Goal: Find specific page/section: Find specific page/section

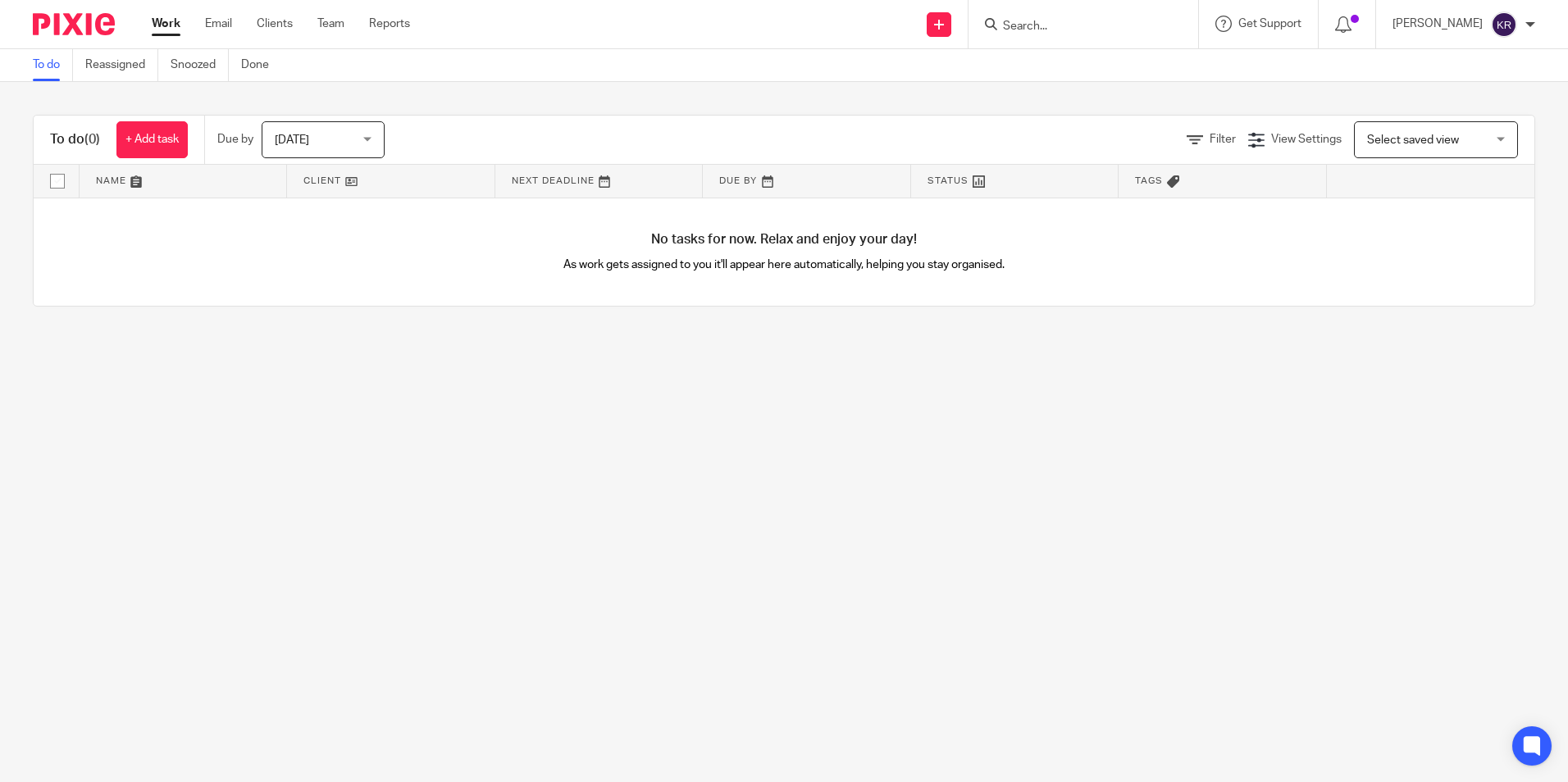
click at [1105, 27] on input "Search" at bounding box center [1074, 26] width 147 height 14
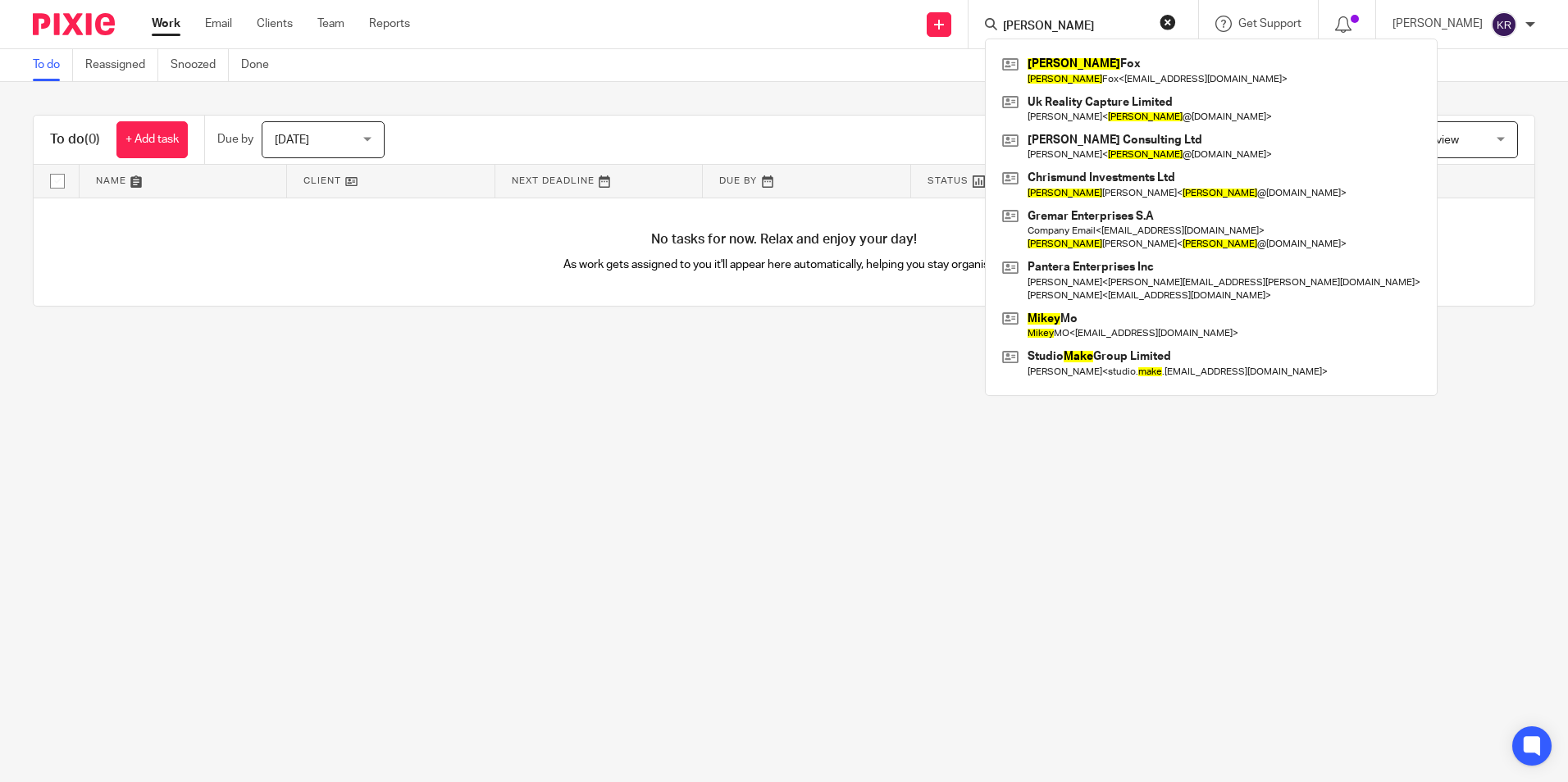
type input "[PERSON_NAME]"
drag, startPoint x: 1121, startPoint y: 25, endPoint x: 975, endPoint y: 24, distance: 146.0
click at [975, 24] on div "Send new email Create task Add client mike Mike Fox Mike Fox < travoltalikesme@…" at bounding box center [1001, 24] width 1133 height 48
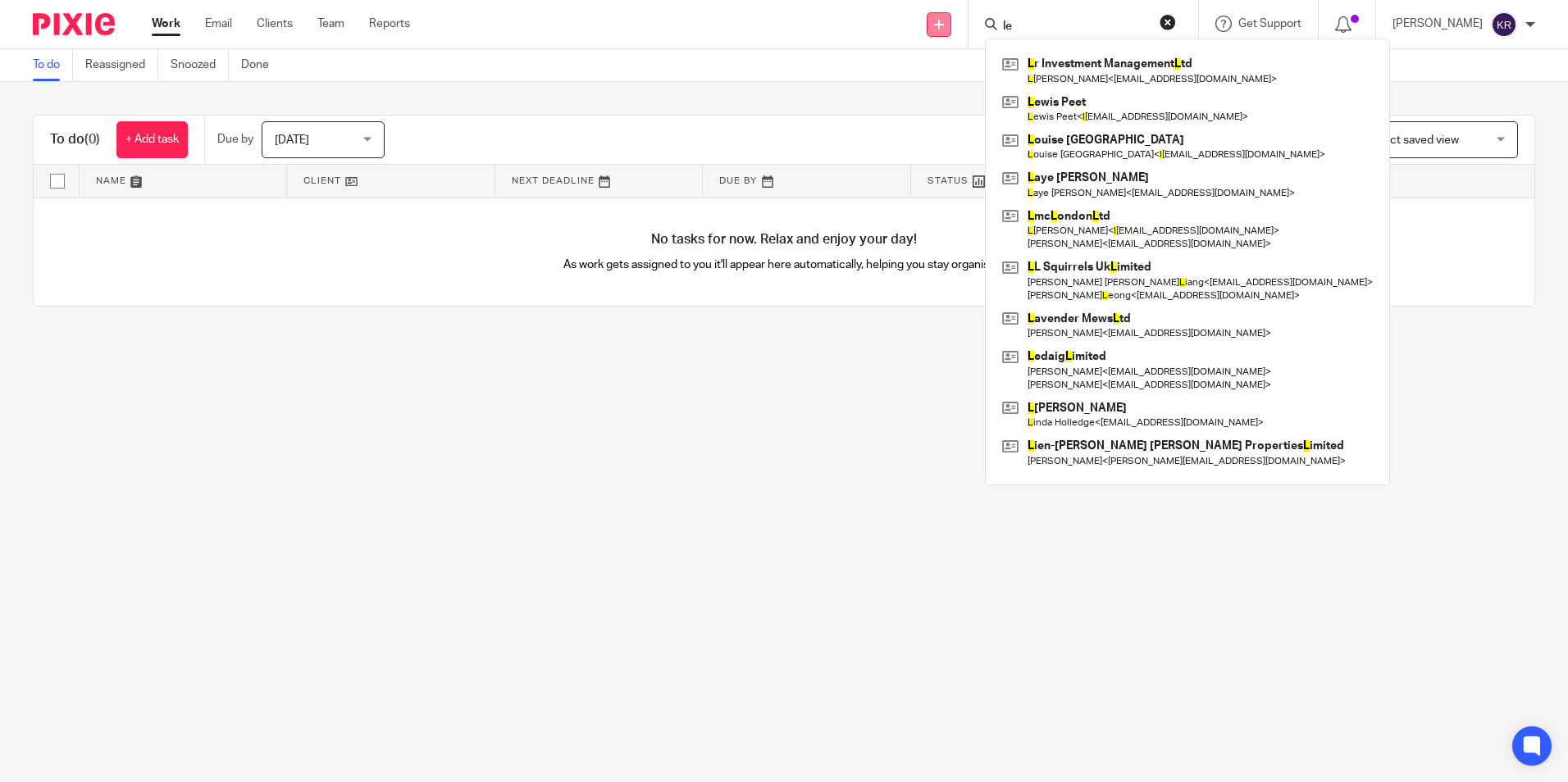
type input "l"
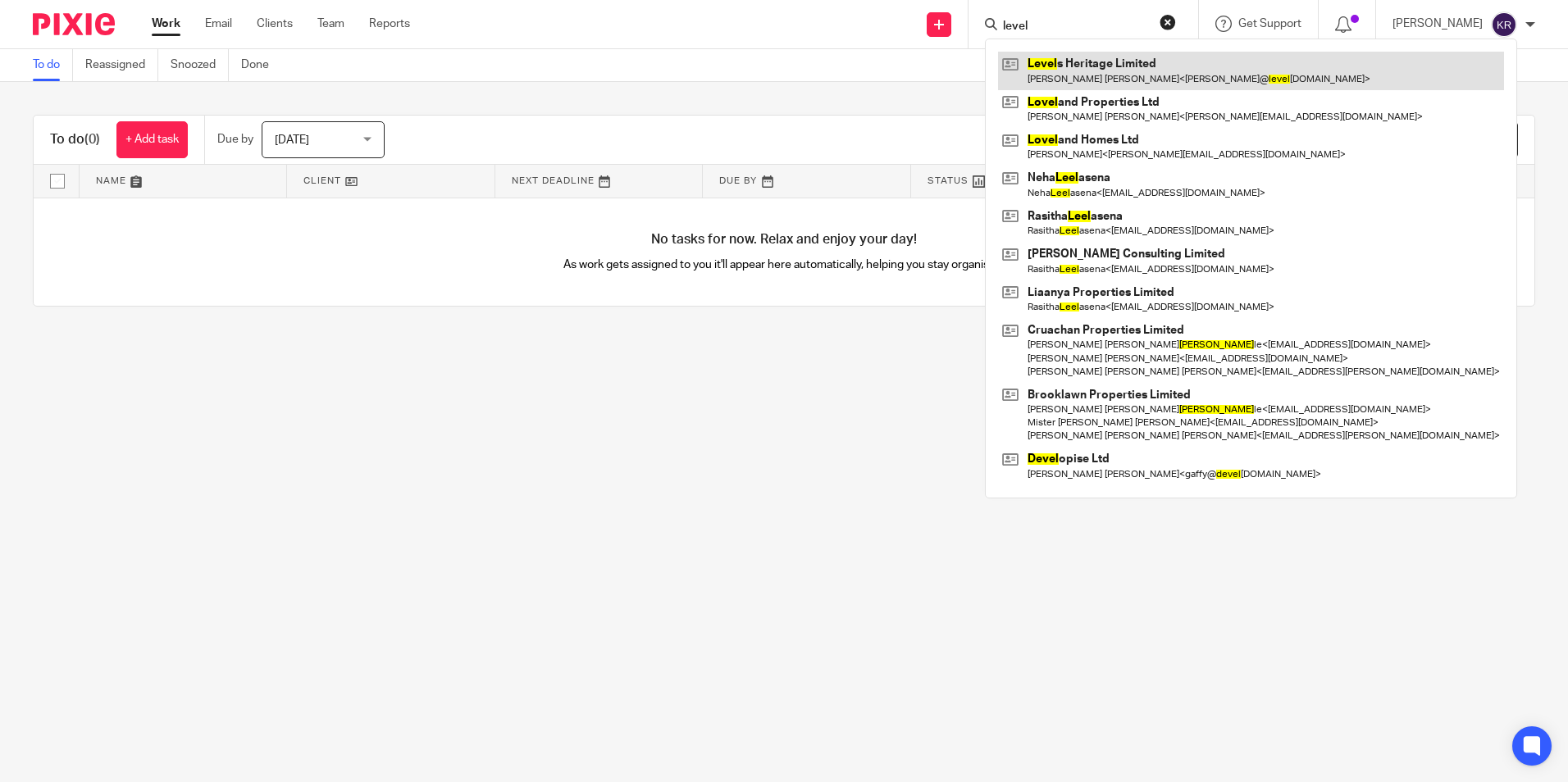
type input "level"
click at [1104, 69] on link at bounding box center [1251, 70] width 506 height 38
